Goal: Subscribe to service/newsletter

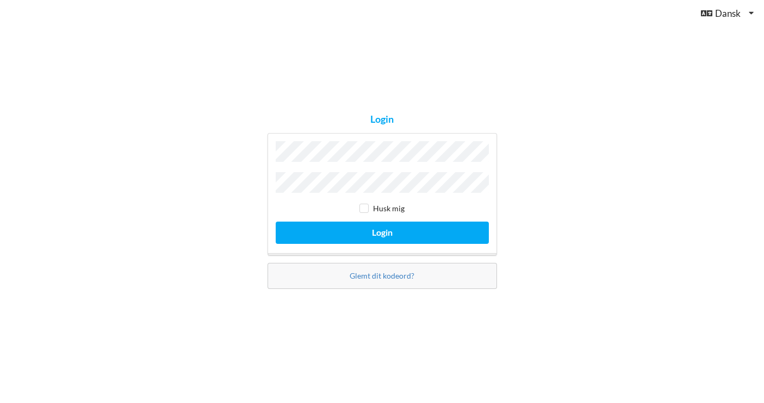
click at [382, 230] on button "Login" at bounding box center [382, 233] width 213 height 22
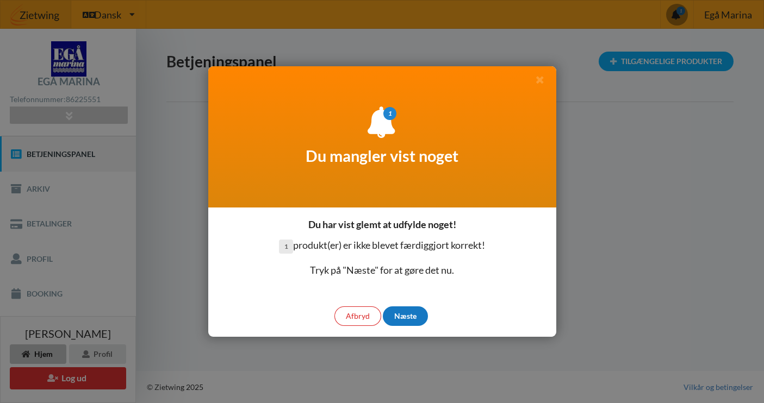
click at [403, 314] on div "Næste" at bounding box center [405, 317] width 45 height 20
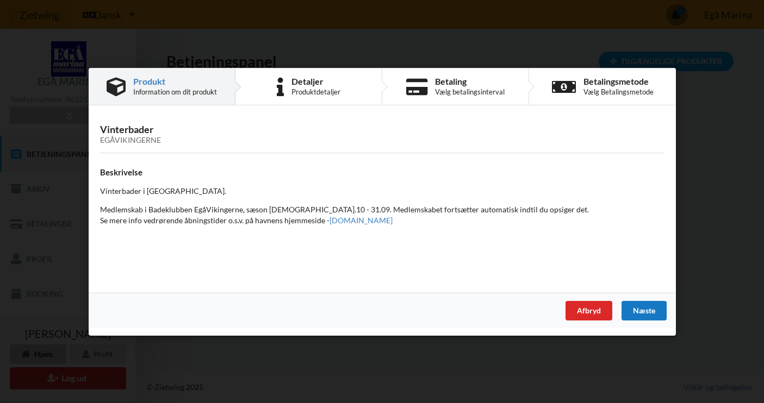
click at [647, 310] on div "Næste" at bounding box center [643, 311] width 45 height 20
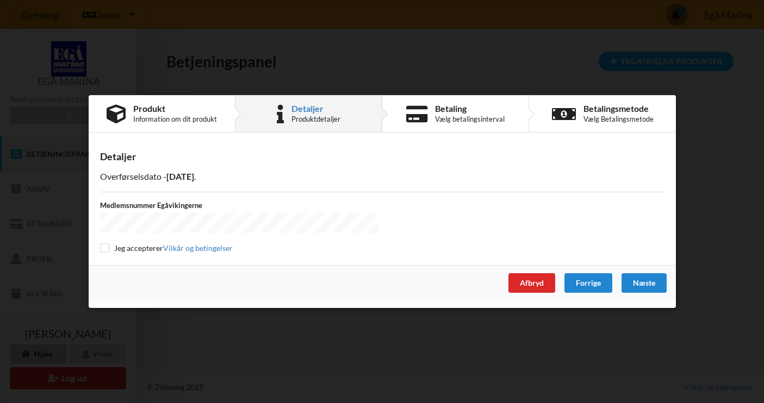
click at [103, 248] on input "checkbox" at bounding box center [104, 248] width 9 height 9
checkbox input "true"
click at [654, 283] on div "Næste" at bounding box center [643, 284] width 45 height 20
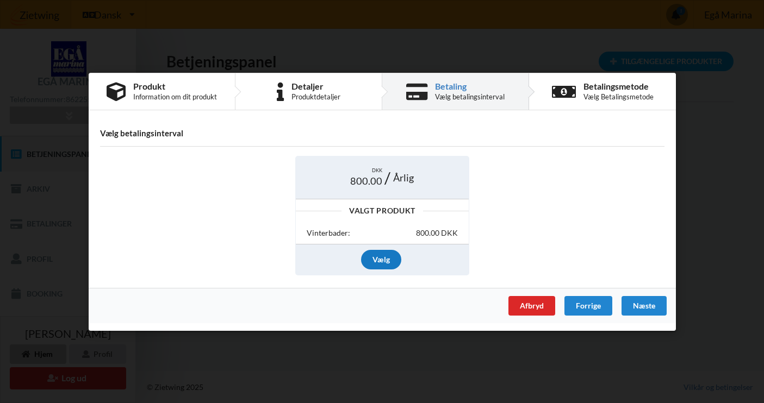
click at [389, 258] on div "Vælg" at bounding box center [381, 260] width 40 height 20
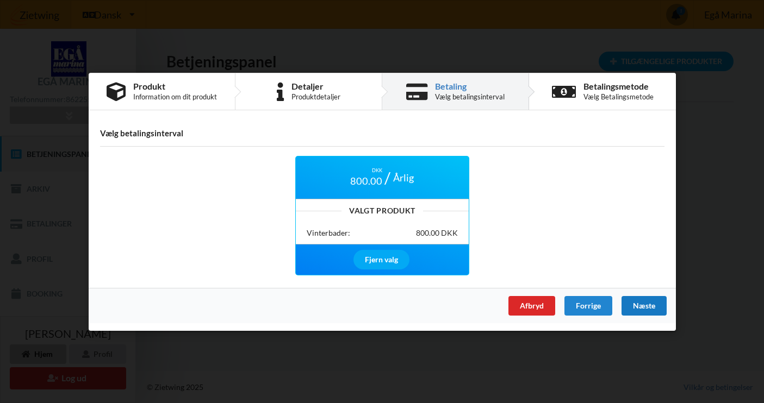
click at [645, 303] on div "Næste" at bounding box center [643, 306] width 45 height 20
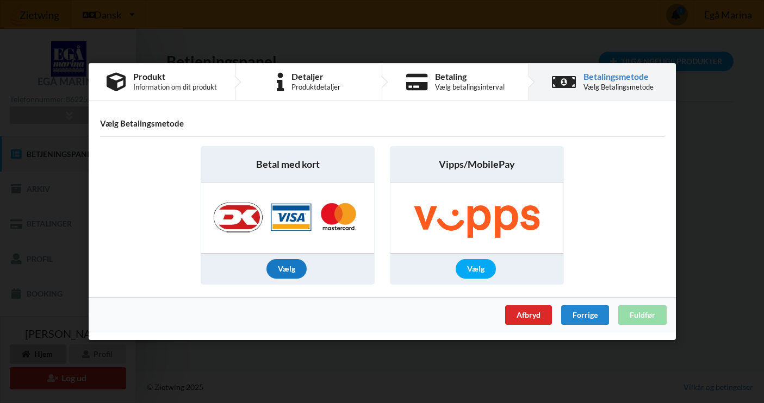
click at [283, 269] on div "Vælg" at bounding box center [286, 269] width 40 height 20
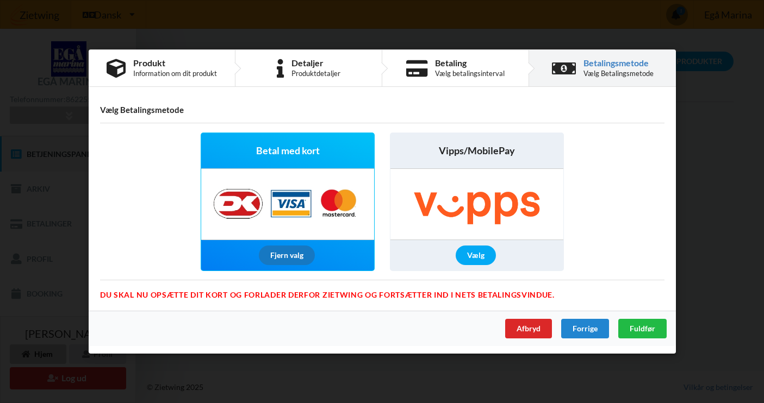
click at [297, 255] on div "Fjern valg" at bounding box center [286, 256] width 56 height 20
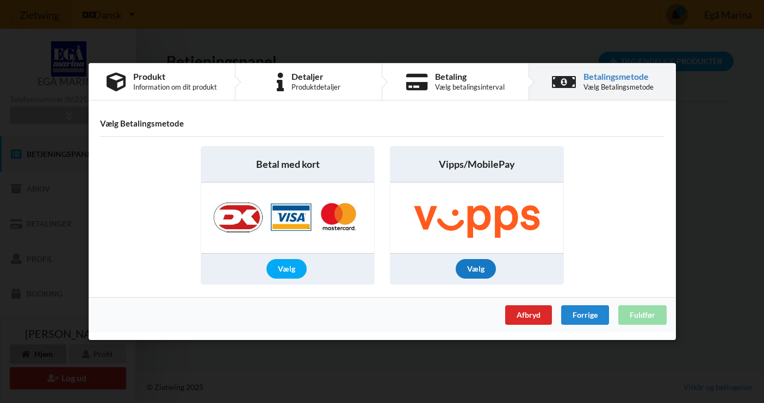
click at [479, 272] on div "Vælg" at bounding box center [476, 269] width 40 height 20
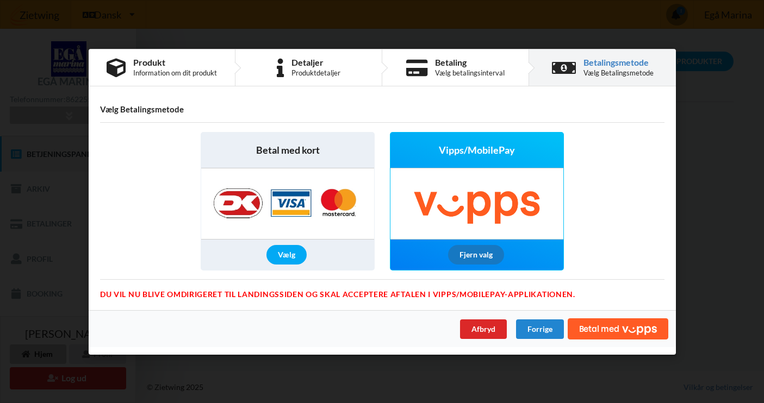
click at [473, 253] on div "Fjern valg" at bounding box center [476, 255] width 56 height 20
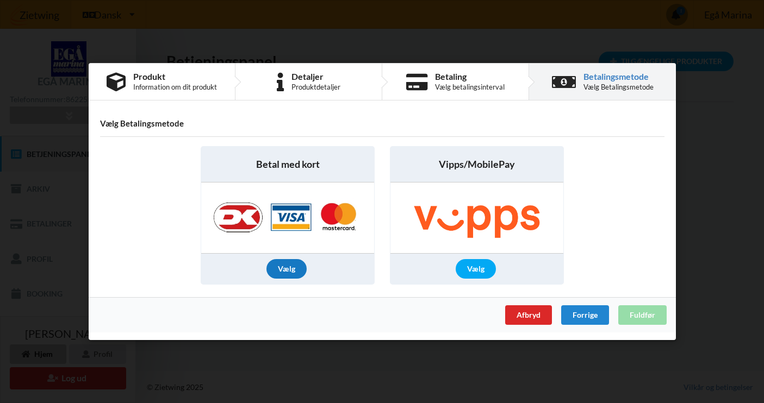
click at [286, 268] on div "Vælg" at bounding box center [286, 269] width 40 height 20
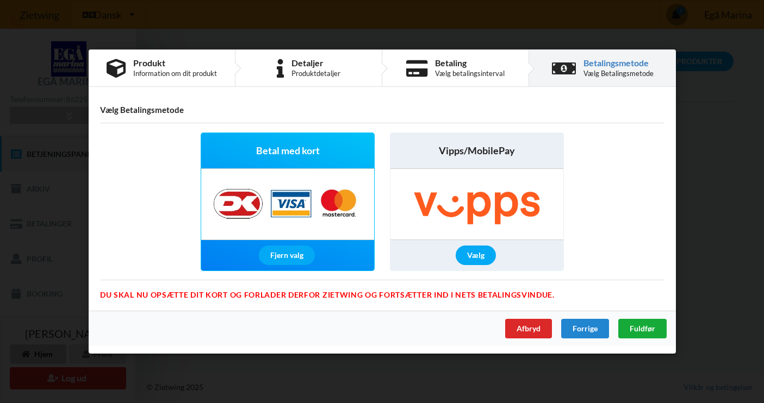
click at [641, 328] on span "Fuldfør" at bounding box center [642, 328] width 26 height 9
